Goal: Check status: Check status

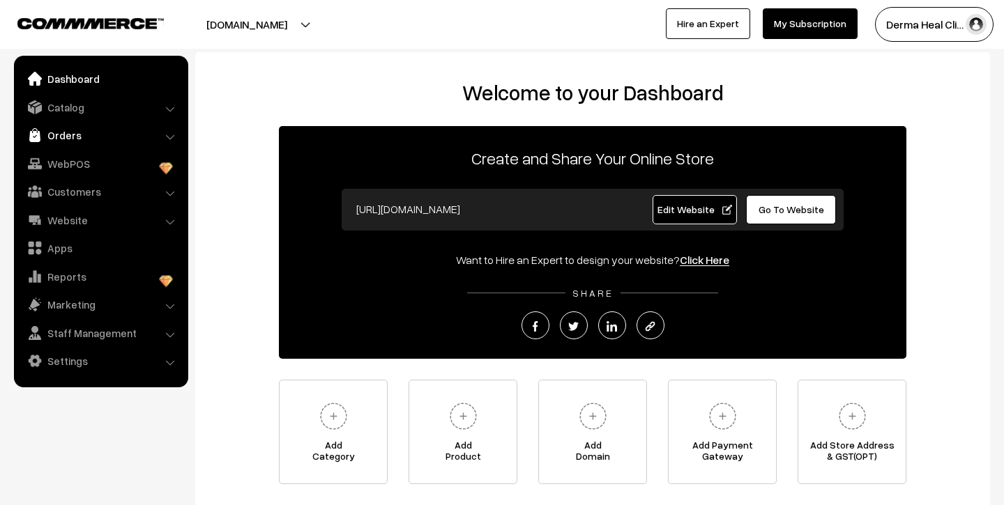
click at [91, 134] on link "Orders" at bounding box center [100, 135] width 166 height 25
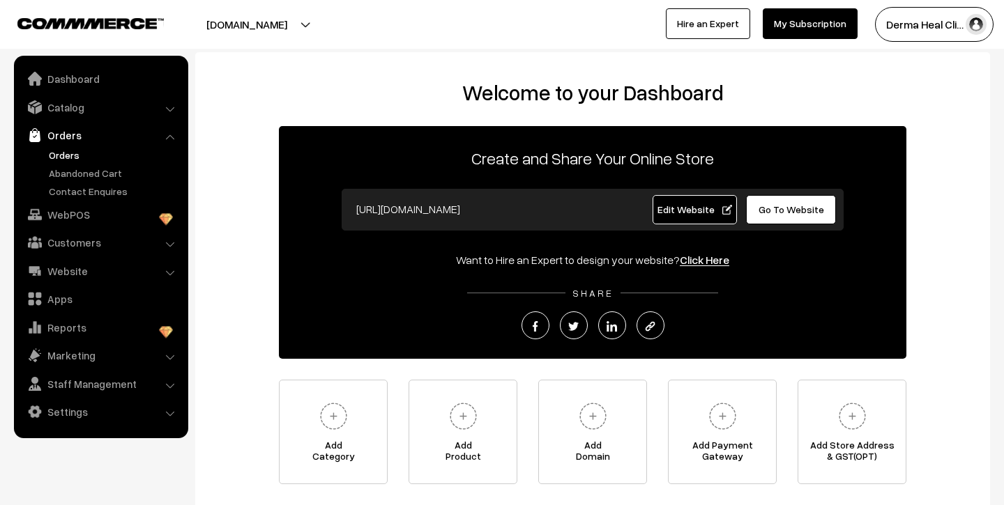
click at [82, 156] on link "Orders" at bounding box center [114, 155] width 138 height 15
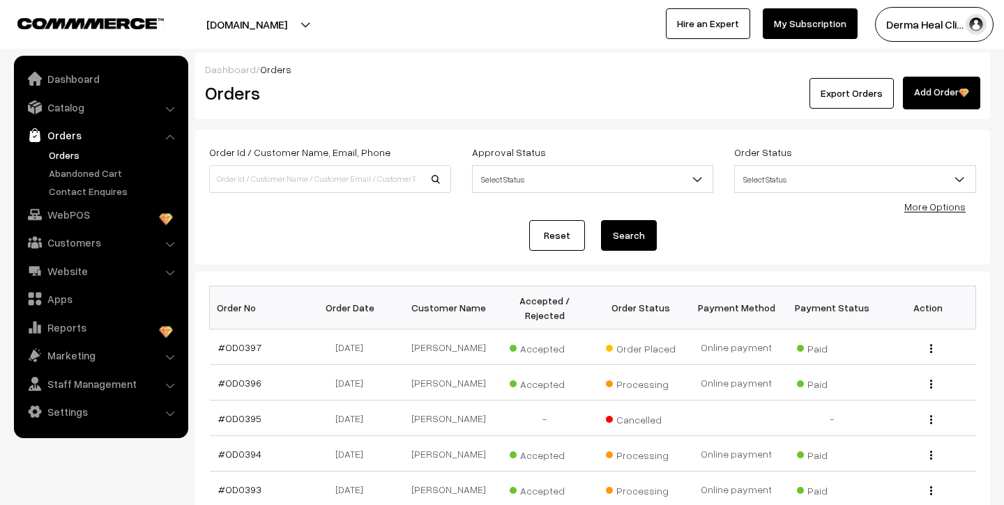
click at [555, 80] on div "Export Orders Add Order" at bounding box center [724, 93] width 509 height 33
click at [345, 55] on div "Dashboard / Orders Orders Export Orders Add Order" at bounding box center [592, 85] width 794 height 67
click at [330, 22] on button "[DOMAIN_NAME]" at bounding box center [246, 24] width 178 height 35
click at [429, 43] on div "[DOMAIN_NAME] Go to Website Create New Store Derma Heal Cli… My Profile Refer &…" at bounding box center [502, 24] width 1004 height 49
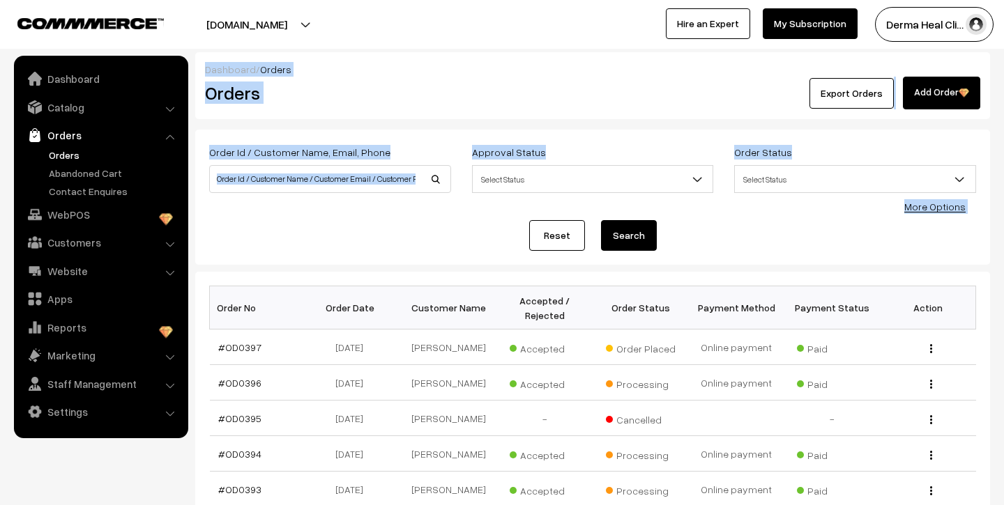
drag, startPoint x: 197, startPoint y: 52, endPoint x: 292, endPoint y: 208, distance: 182.0
click at [292, 208] on div "Dashboard / Orders Orders Export Orders Add Order Order Id / Customer Name, Ema…" at bounding box center [592, 421] width 794 height 739
click at [422, 89] on h2 "Orders" at bounding box center [327, 93] width 245 height 22
